Goal: Information Seeking & Learning: Learn about a topic

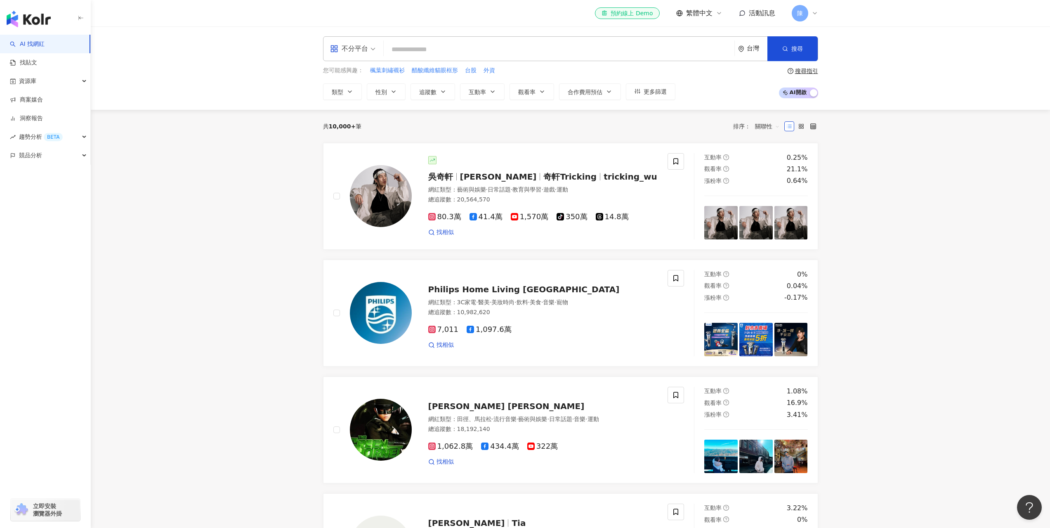
click at [452, 55] on input "search" at bounding box center [559, 50] width 344 height 16
click at [35, 64] on link "找貼文" at bounding box center [23, 63] width 27 height 8
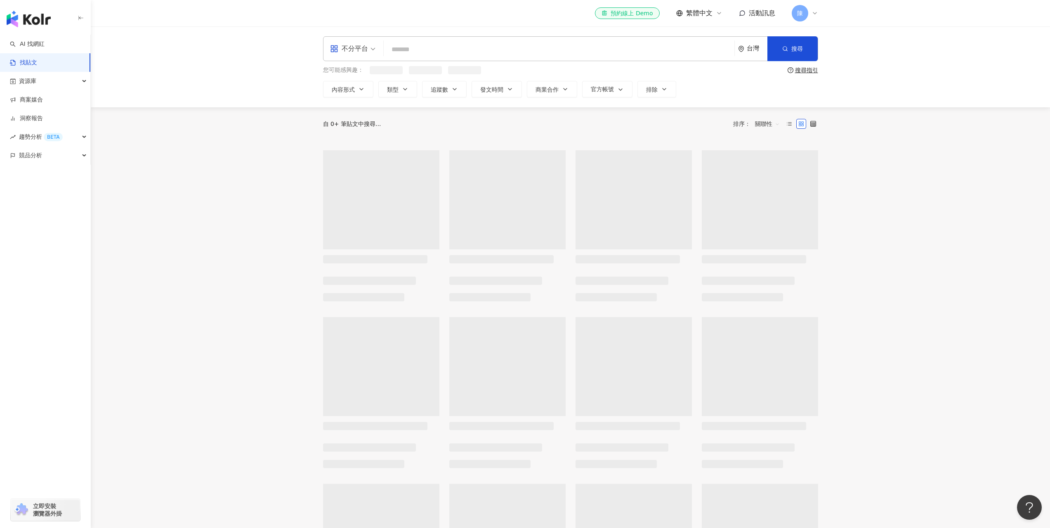
click at [431, 45] on input "search" at bounding box center [559, 49] width 344 height 18
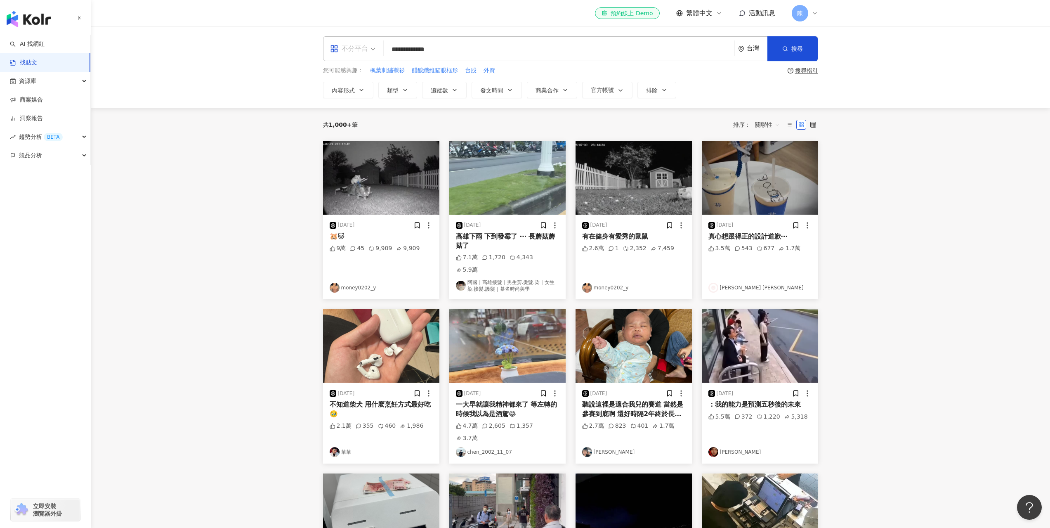
click at [363, 50] on div "不分平台" at bounding box center [349, 48] width 38 height 13
click at [363, 117] on div "YouTube" at bounding box center [355, 117] width 47 height 10
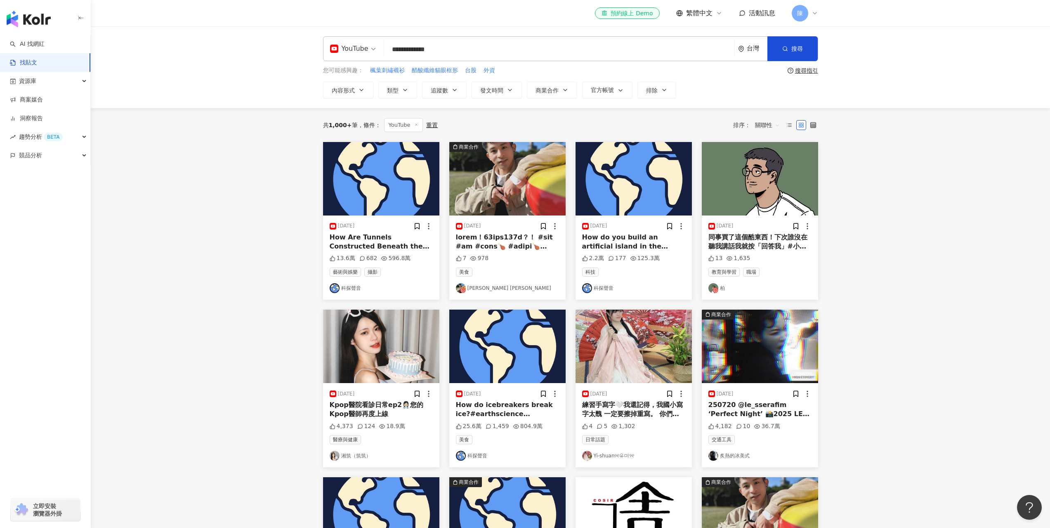
click at [747, 50] on div "台灣" at bounding box center [757, 48] width 21 height 7
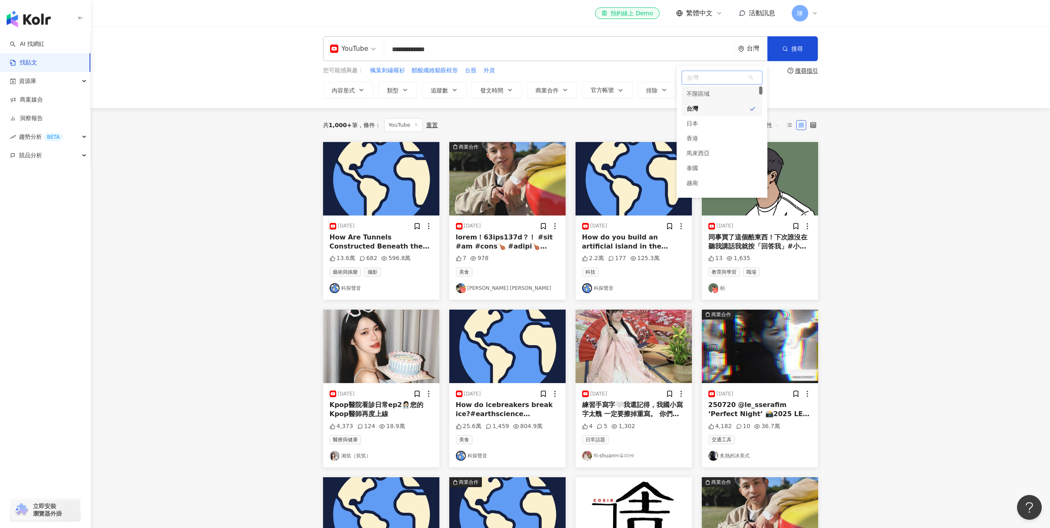
click at [727, 94] on div "不限區域" at bounding box center [721, 93] width 81 height 15
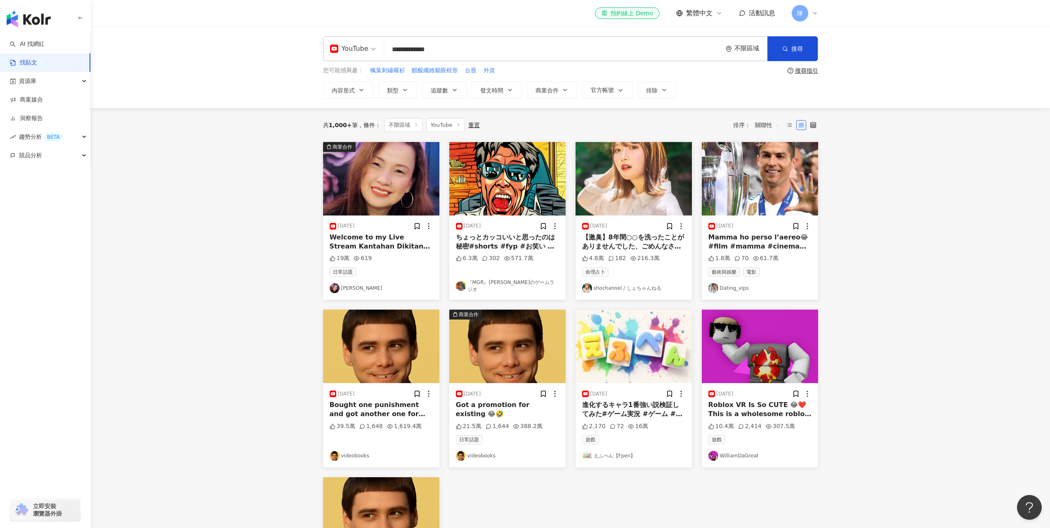
click at [748, 46] on div "不限區域" at bounding box center [750, 48] width 33 height 7
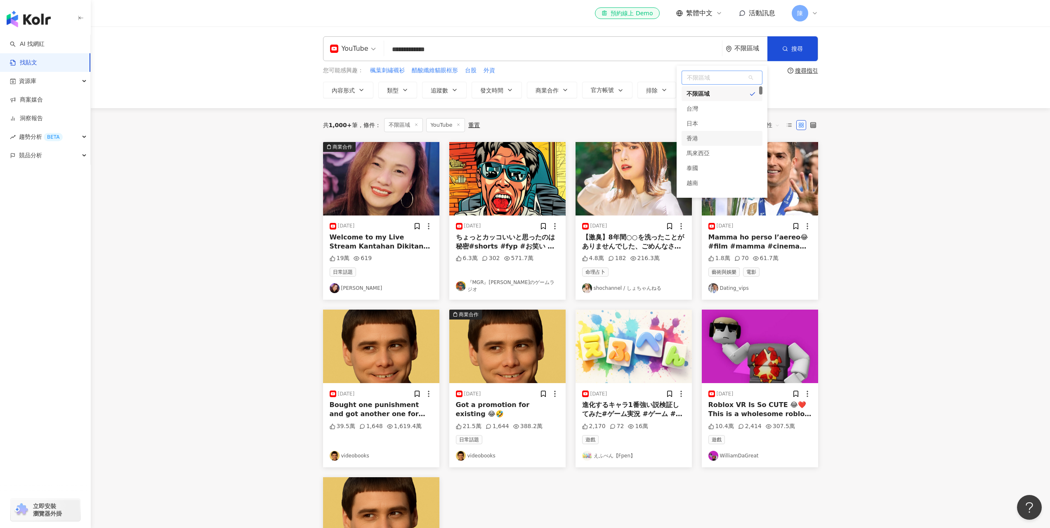
click at [716, 137] on div "香港" at bounding box center [721, 138] width 81 height 15
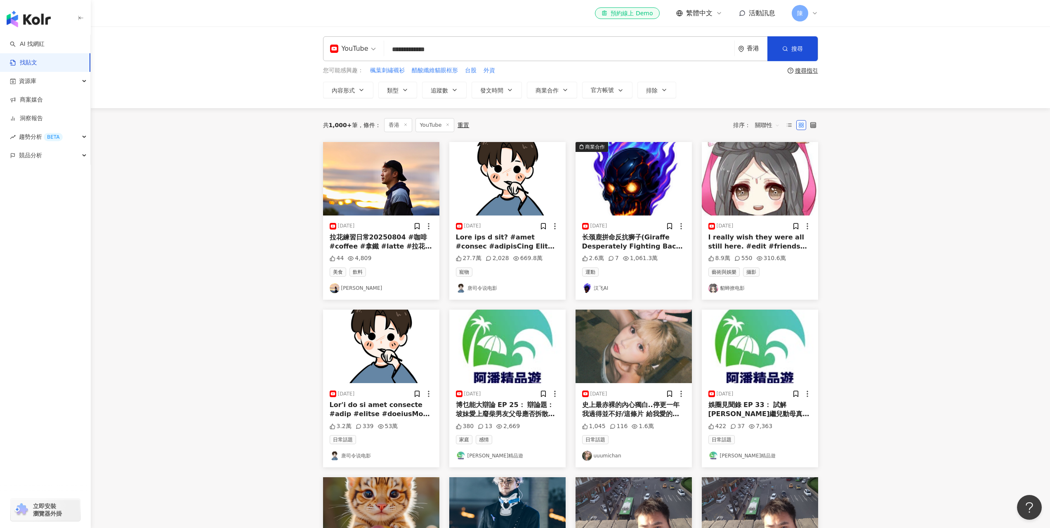
click at [747, 43] on div "香港" at bounding box center [752, 49] width 29 height 24
click at [720, 152] on div "馬來西亞" at bounding box center [721, 153] width 81 height 15
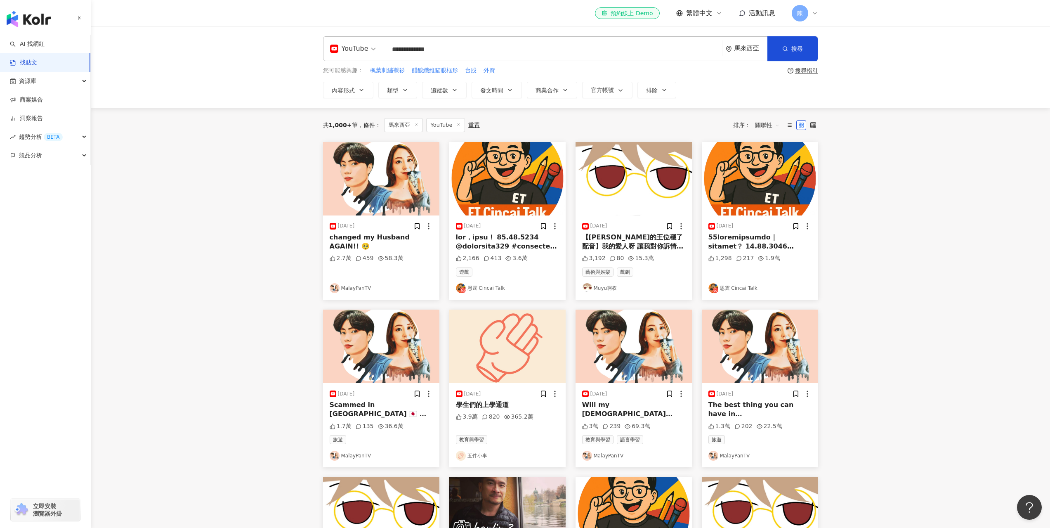
click at [494, 46] on input "**********" at bounding box center [552, 49] width 331 height 18
click at [552, 46] on input "**********" at bounding box center [552, 49] width 331 height 18
click at [473, 84] on span "交集 AND" at bounding box center [474, 82] width 29 height 9
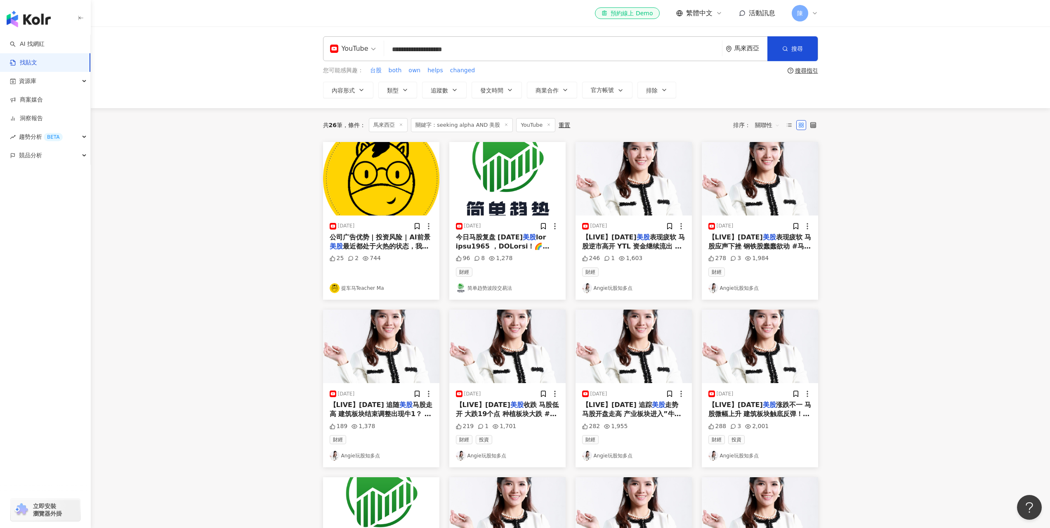
click at [618, 289] on link "Angie玩股知多点" at bounding box center [633, 288] width 103 height 10
click at [476, 49] on input "**********" at bounding box center [552, 49] width 331 height 18
type input "**********"
click at [800, 52] on span "搜尋" at bounding box center [797, 48] width 12 height 7
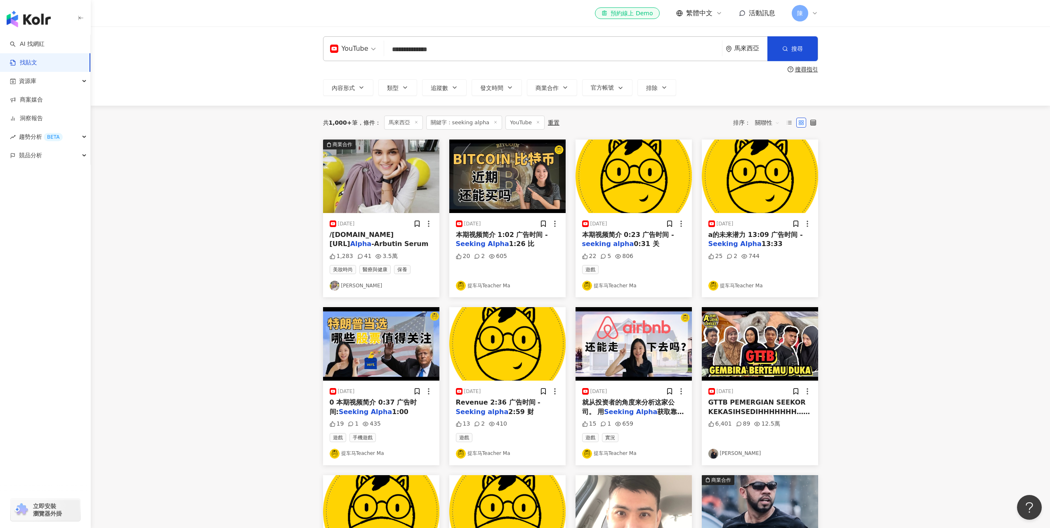
click at [499, 247] on mark "Alpha" at bounding box center [498, 244] width 21 height 8
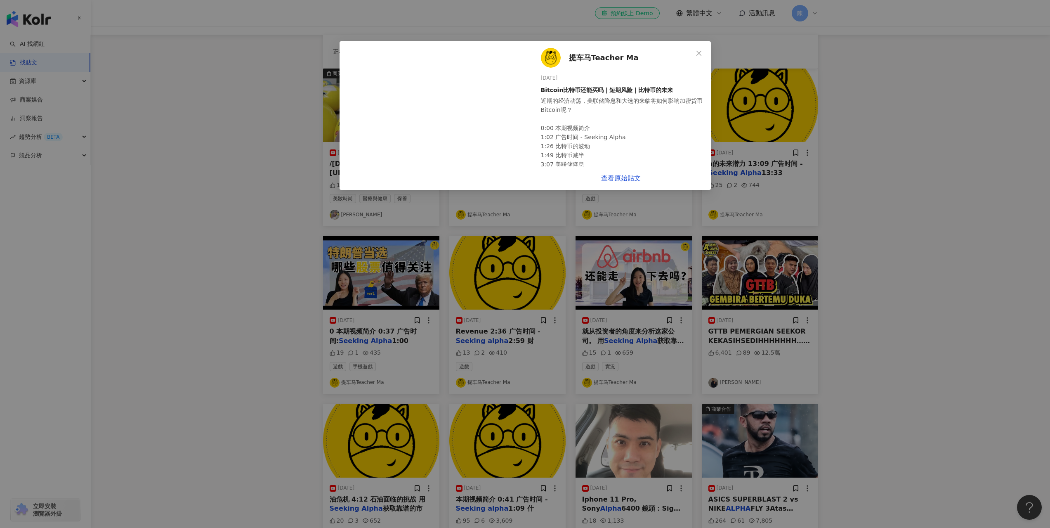
scroll to position [165, 0]
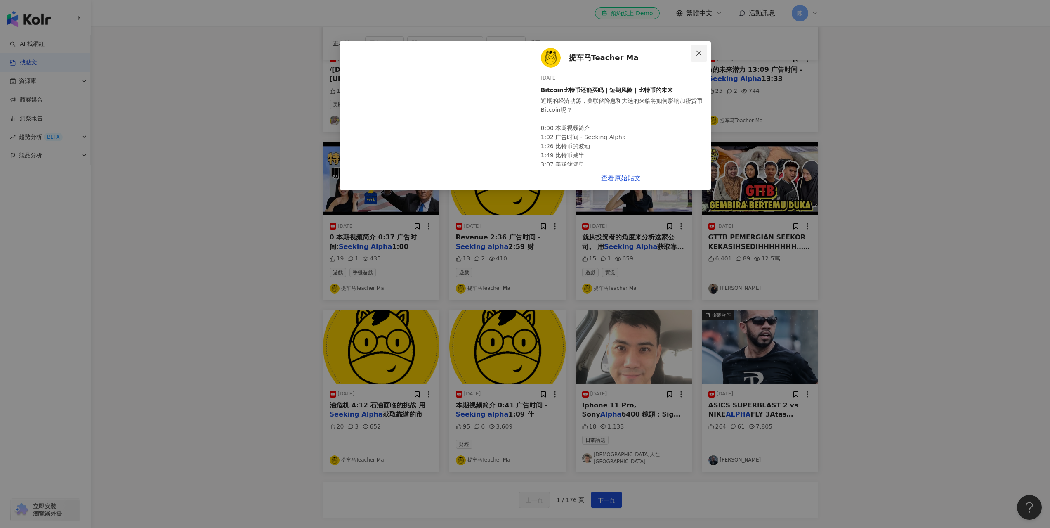
click at [701, 57] on button "Close" at bounding box center [698, 53] width 16 height 16
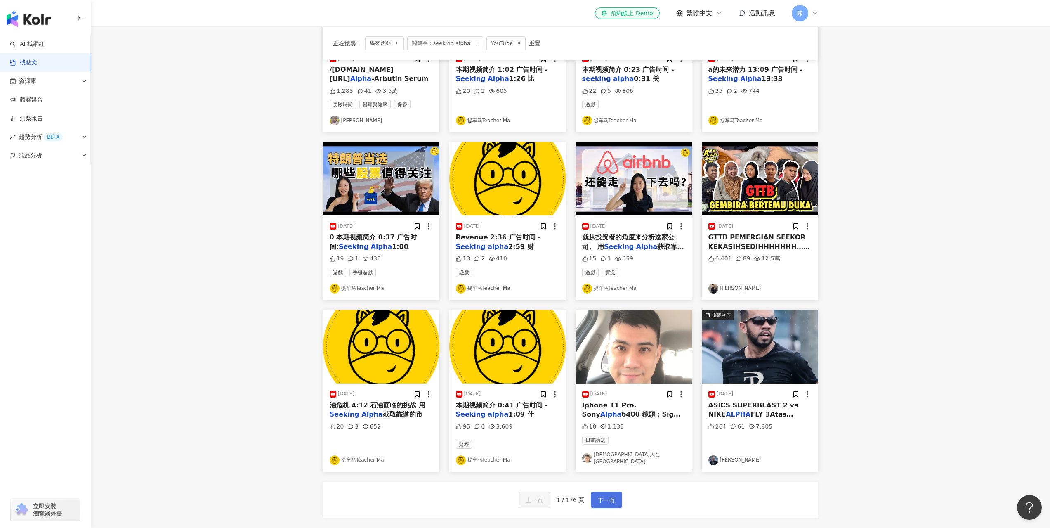
click at [611, 503] on button "下一頁" at bounding box center [606, 499] width 31 height 16
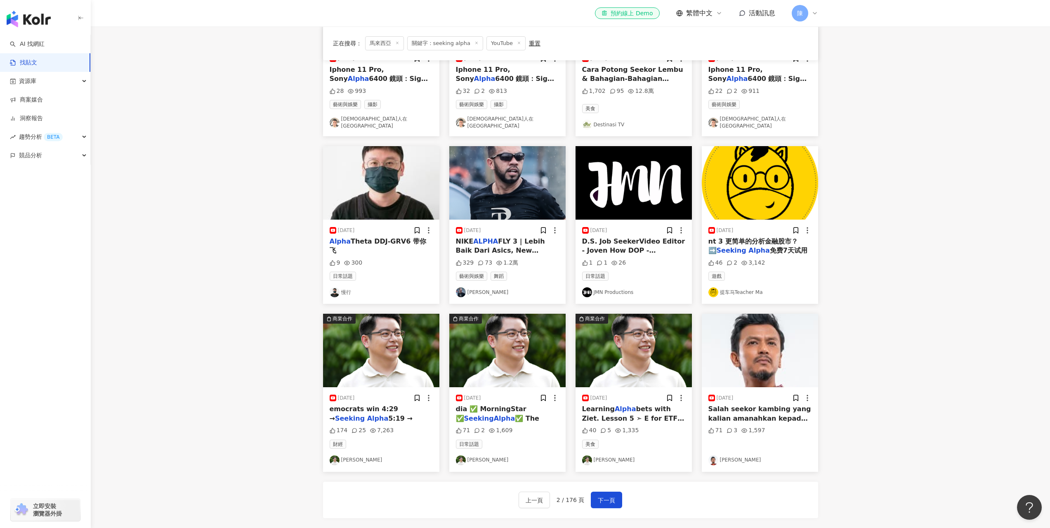
click at [338, 457] on img at bounding box center [335, 460] width 10 height 10
click at [388, 414] on span "5:19 →" at bounding box center [400, 418] width 24 height 8
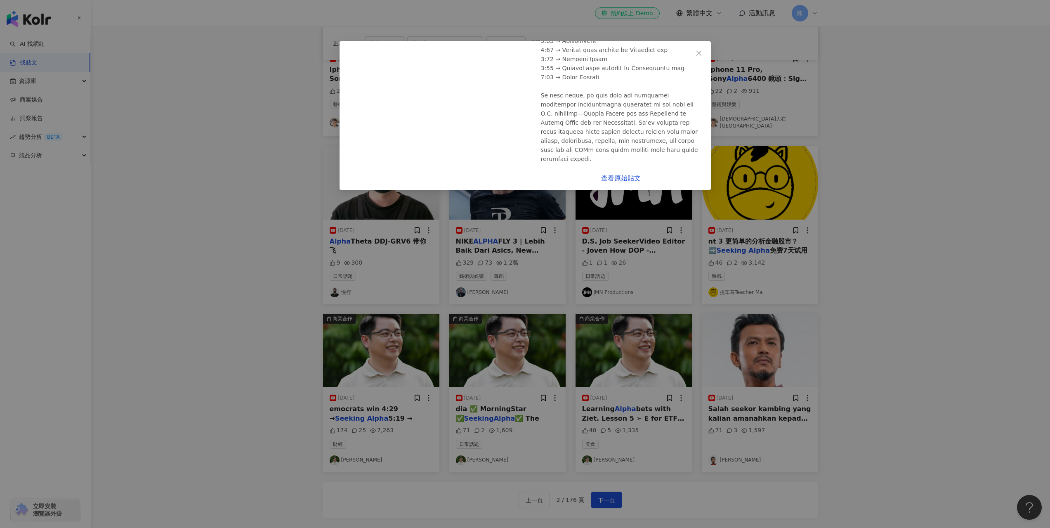
scroll to position [0, 0]
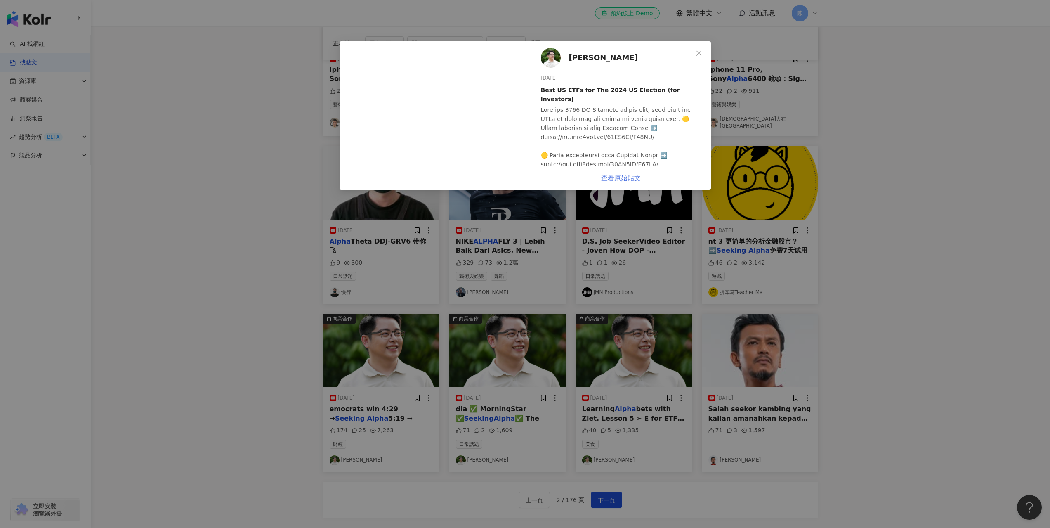
click at [624, 179] on link "查看原始貼文" at bounding box center [621, 178] width 40 height 8
click at [884, 139] on div "Fong Wei Ziet 2024/10/23 Best US ETFs for The 2024 US Election (for Investors) …" at bounding box center [525, 264] width 1050 height 528
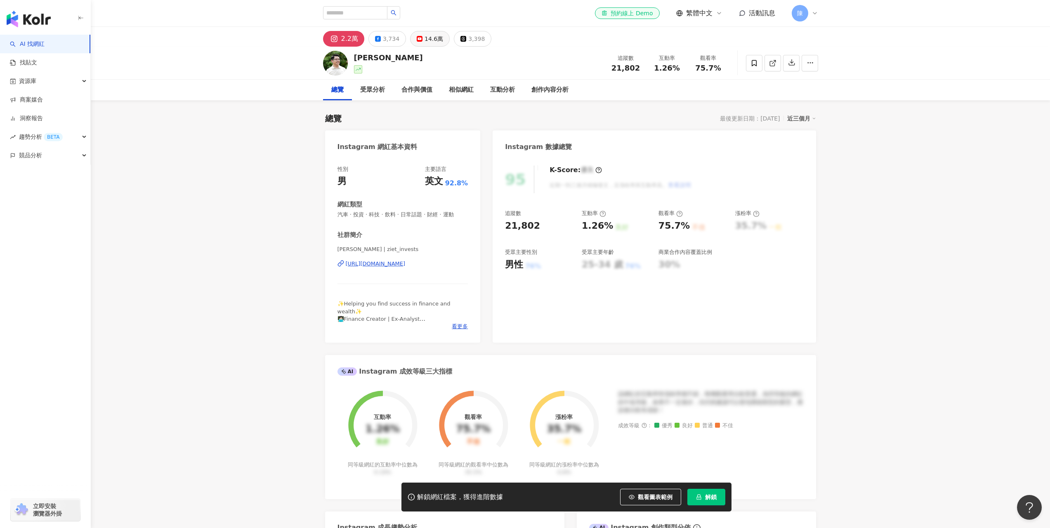
click at [419, 40] on icon at bounding box center [420, 39] width 6 height 6
click at [371, 267] on div "[URL][DOMAIN_NAME]" at bounding box center [376, 263] width 60 height 7
click at [716, 497] on span "解鎖" at bounding box center [711, 496] width 12 height 7
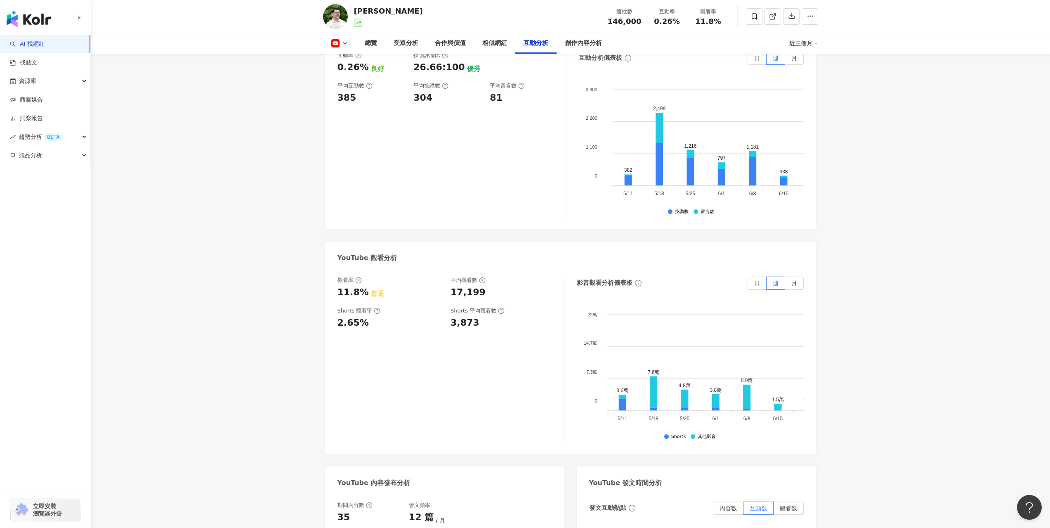
scroll to position [1485, 0]
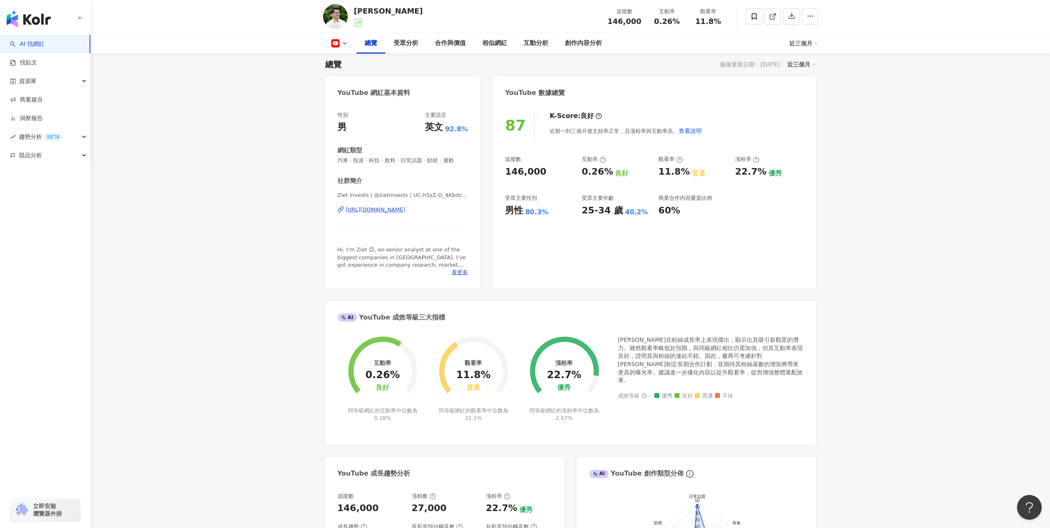
scroll to position [18, 0]
